Goal: Information Seeking & Learning: Check status

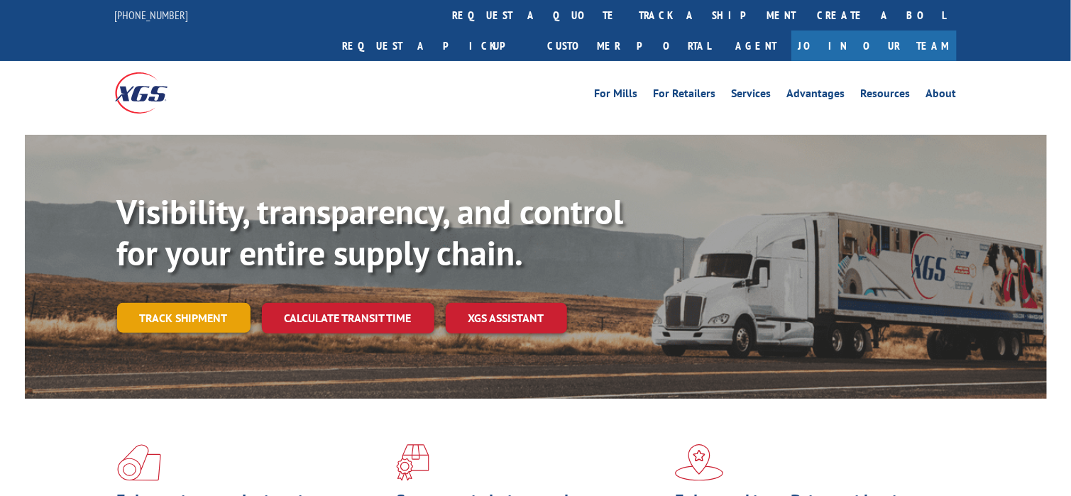
click at [209, 303] on link "Track shipment" at bounding box center [183, 318] width 133 height 30
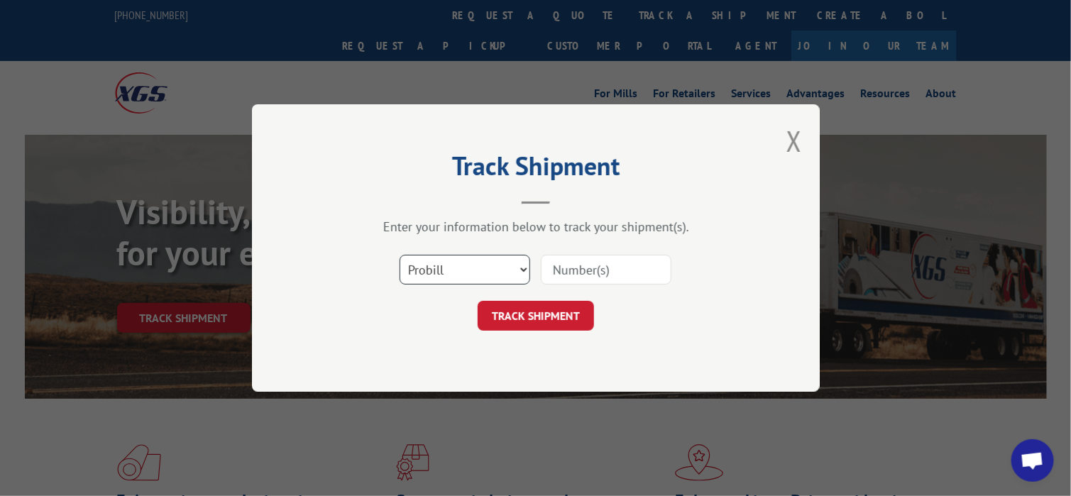
click at [458, 271] on select "Select category... Probill BOL PO" at bounding box center [465, 270] width 131 height 30
select select "bol"
click at [400, 255] on select "Select category... Probill BOL PO" at bounding box center [465, 270] width 131 height 30
click at [584, 275] on input at bounding box center [606, 270] width 131 height 30
click at [582, 260] on input at bounding box center [606, 270] width 131 height 30
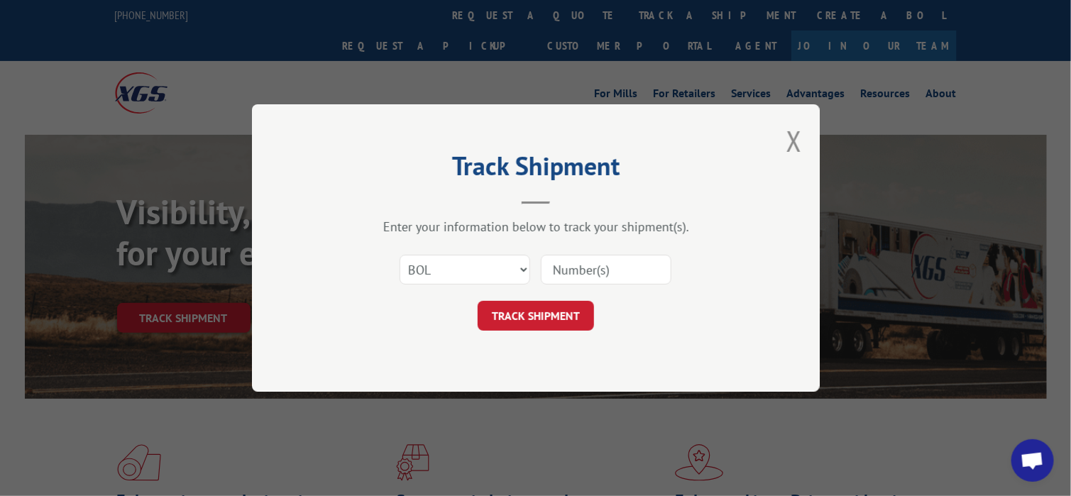
paste input "14527859"
type input "14527859"
click at [556, 318] on button "TRACK SHIPMENT" at bounding box center [536, 316] width 116 height 30
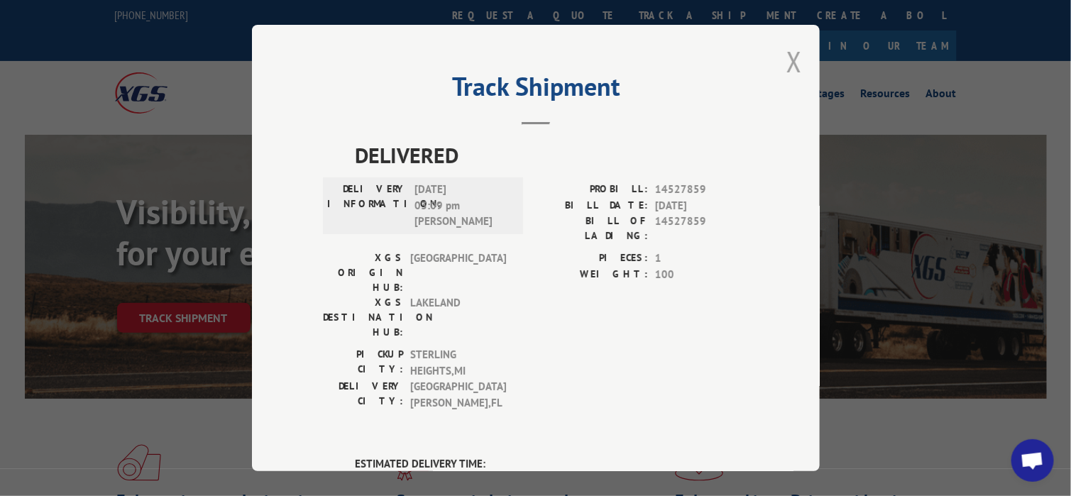
click at [786, 58] on button "Close modal" at bounding box center [794, 62] width 16 height 38
